Goal: Transaction & Acquisition: Purchase product/service

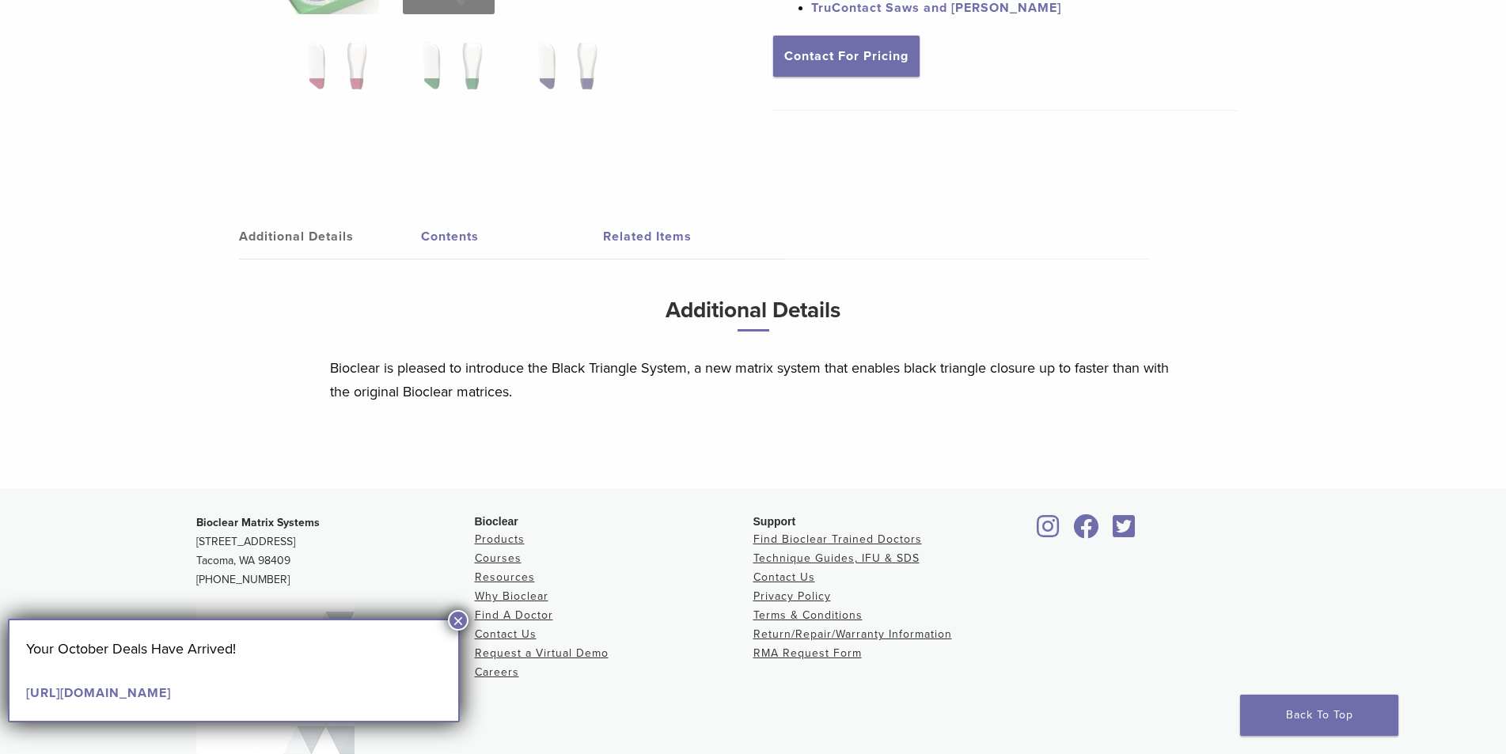
scroll to position [750, 0]
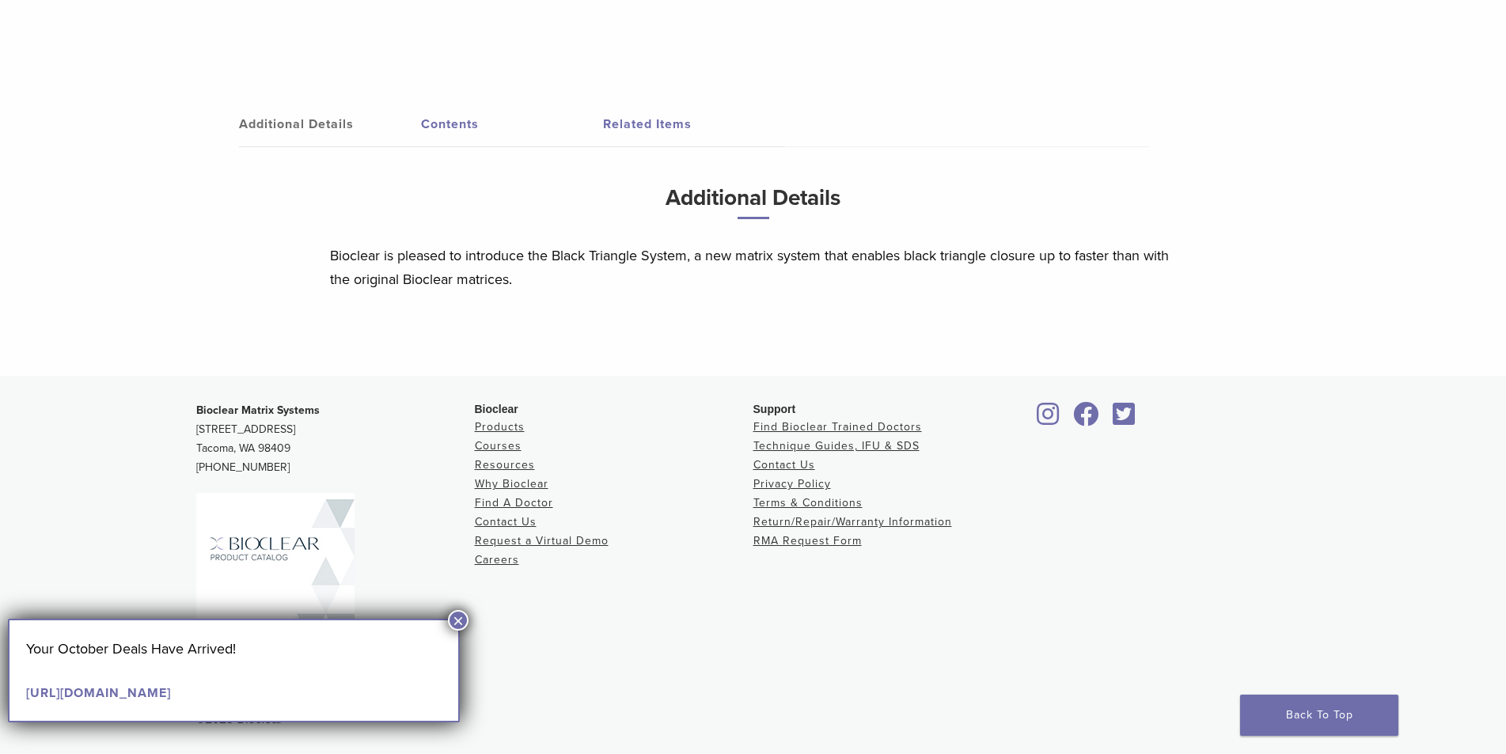
click at [460, 618] on button "×" at bounding box center [458, 620] width 21 height 21
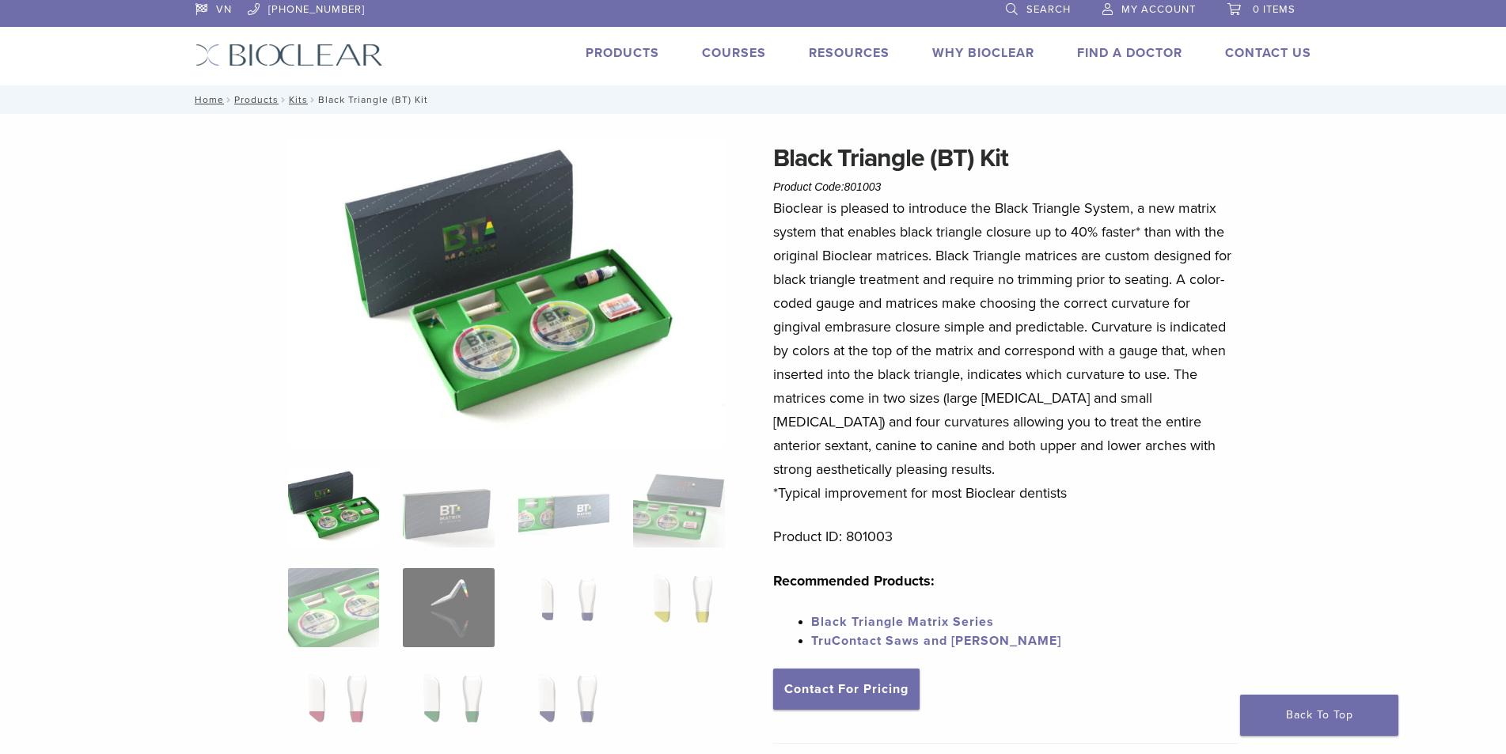
scroll to position [0, 0]
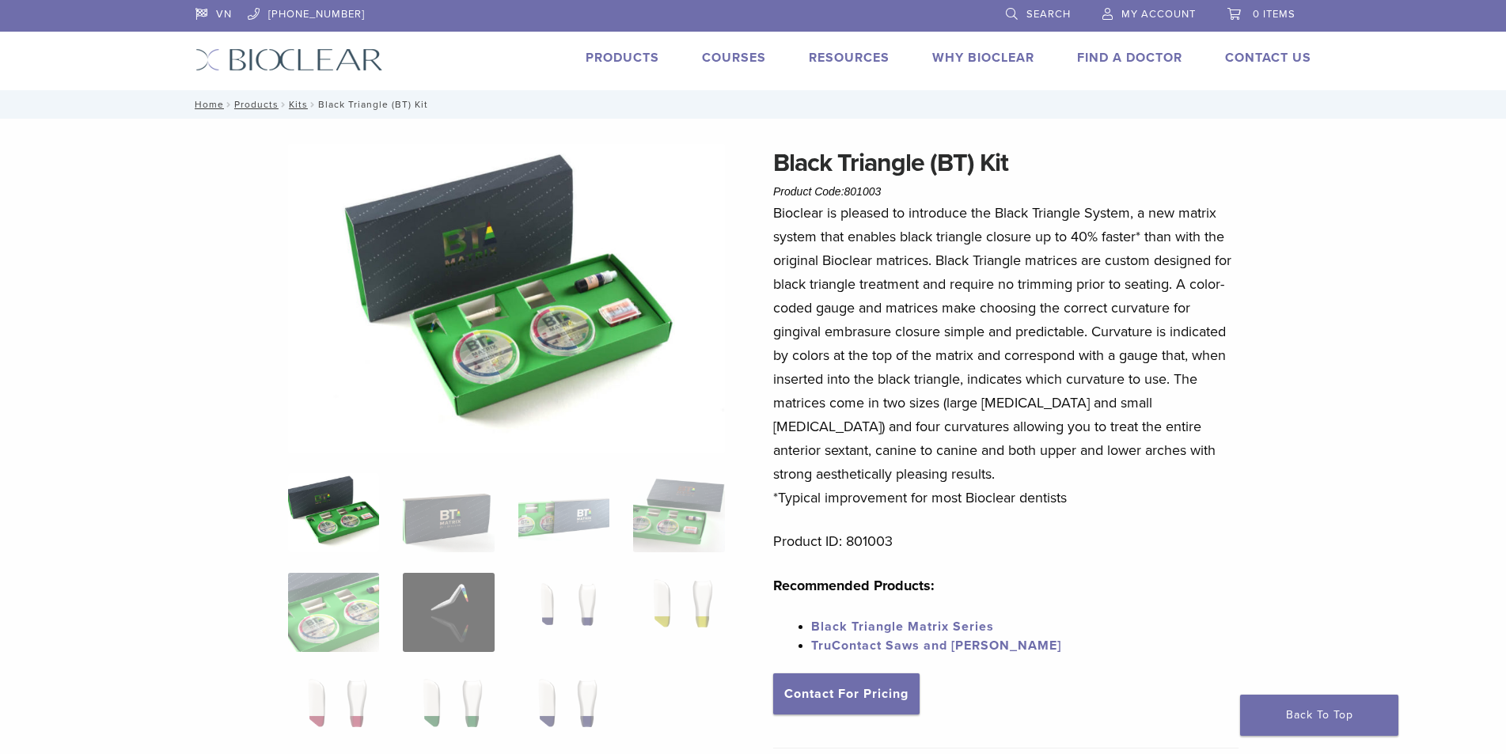
click at [278, 69] on img at bounding box center [289, 59] width 188 height 23
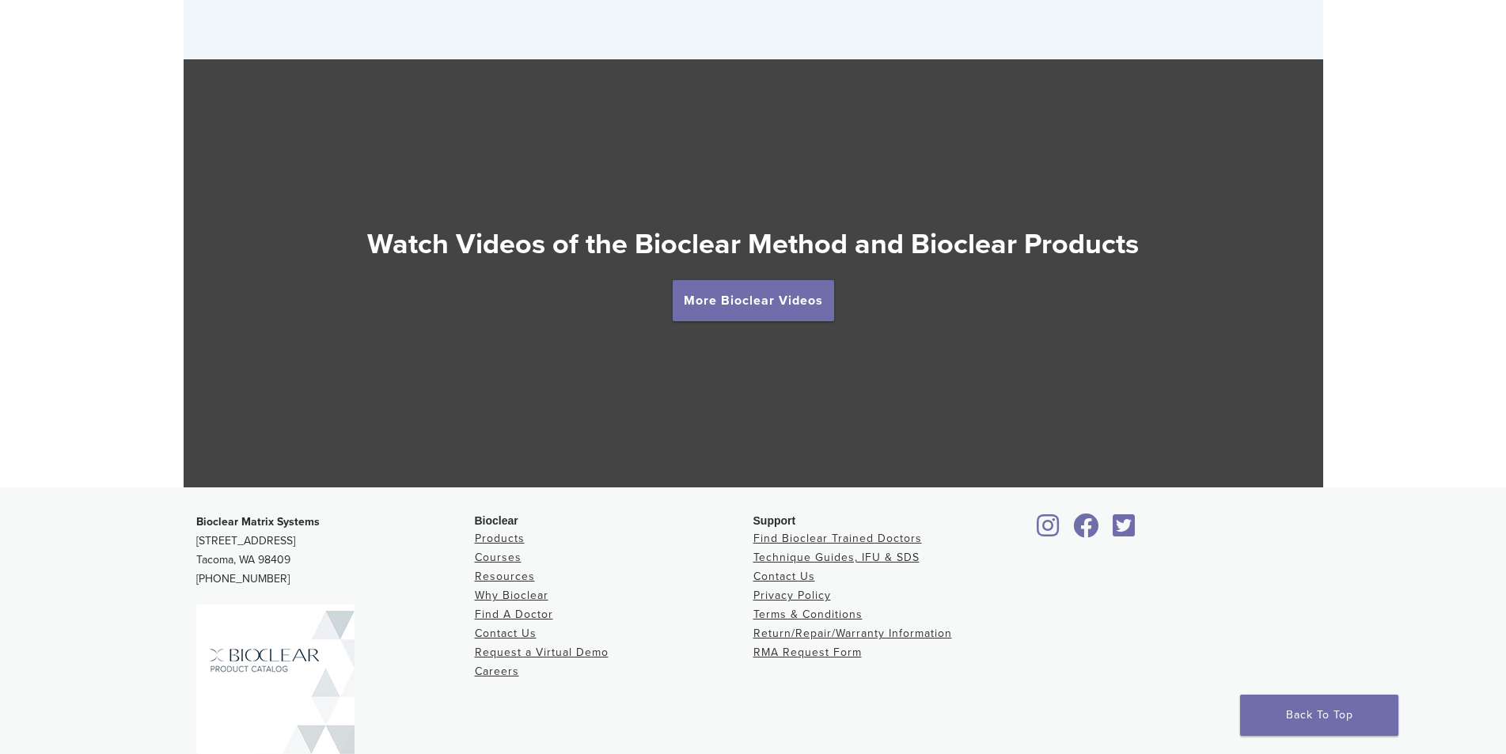
scroll to position [2992, 0]
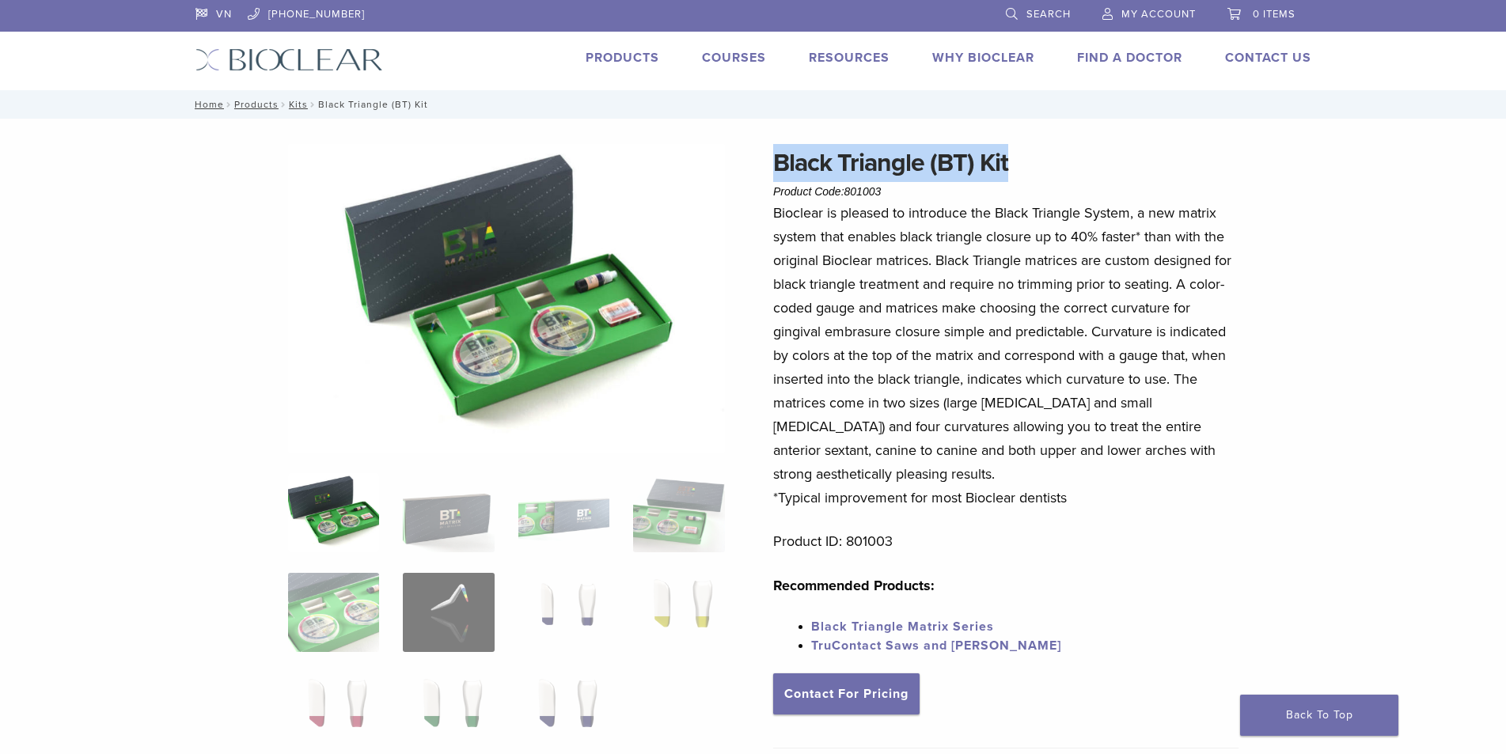
drag, startPoint x: 1022, startPoint y: 153, endPoint x: 765, endPoint y: 179, distance: 258.4
click at [765, 179] on div "Black Triangle (BT) Kit Product Code: 801003 $ 470.40 Black Triangle (BT) Kit P…" at bounding box center [753, 635] width 1139 height 982
copy h1 "Black Triangle (BT) Kit"
